Goal: Check status: Check status

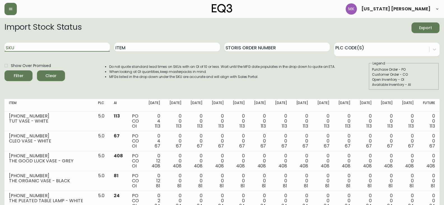
click at [59, 50] on input "SKU" at bounding box center [56, 47] width 105 height 9
paste input "2020-101-0-B"
click at [4, 70] on button "Filter" at bounding box center [18, 75] width 28 height 11
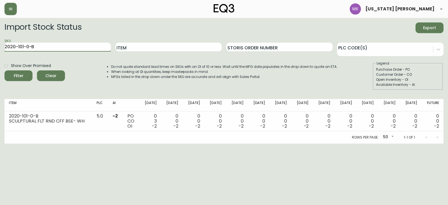
drag, startPoint x: 54, startPoint y: 47, endPoint x: -88, endPoint y: 46, distance: 142.6
click at [0, 46] on html "[US_STATE] [PERSON_NAME] Import Stock Status Export SKU 2020-101-0-B Item Stori…" at bounding box center [224, 71] width 448 height 143
paste input "0-0-A"
type input "2020-100-0-A"
click at [4, 70] on button "Filter" at bounding box center [18, 75] width 28 height 11
